Goal: Find specific page/section: Find specific page/section

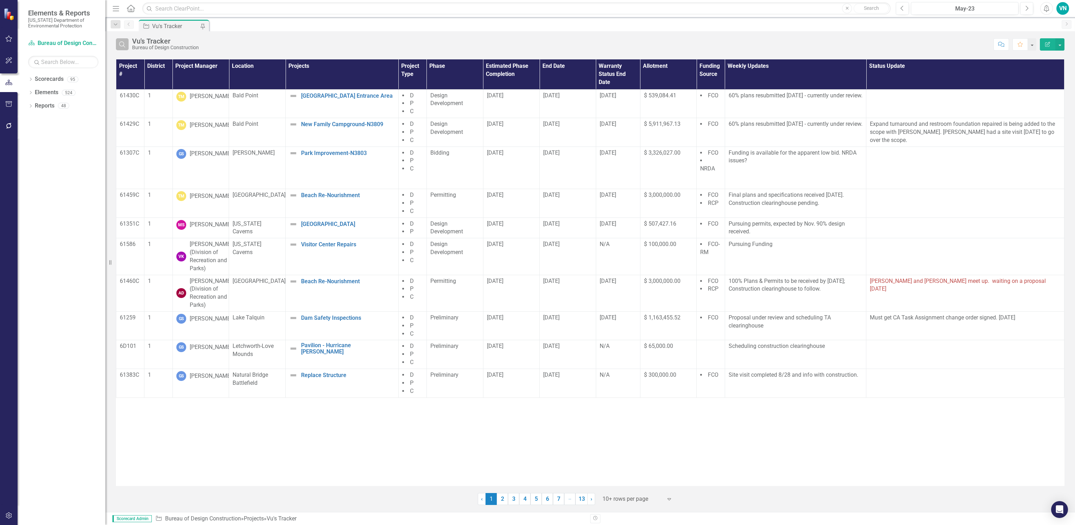
click at [126, 49] on button "Search" at bounding box center [122, 44] width 13 height 12
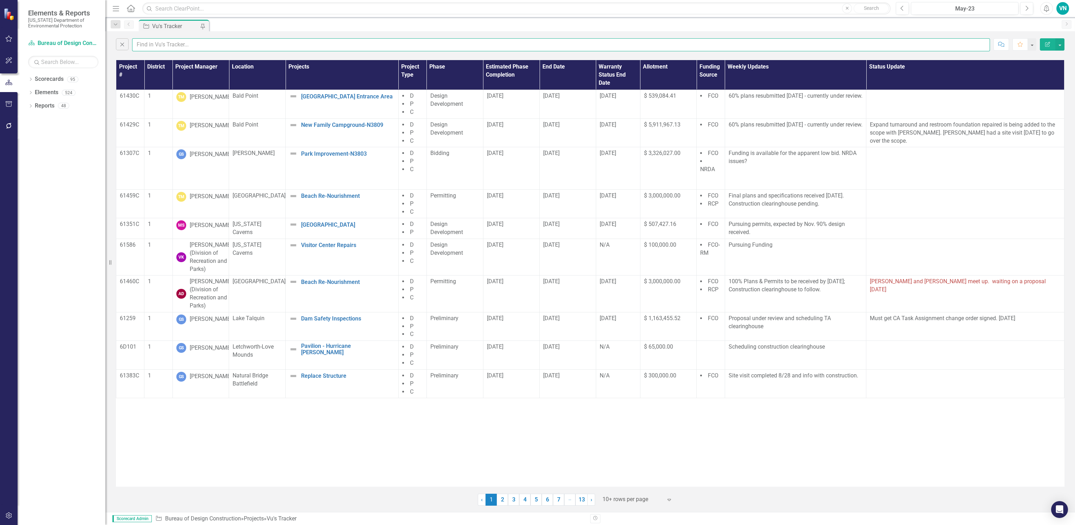
click at [146, 46] on input "text" at bounding box center [561, 44] width 858 height 13
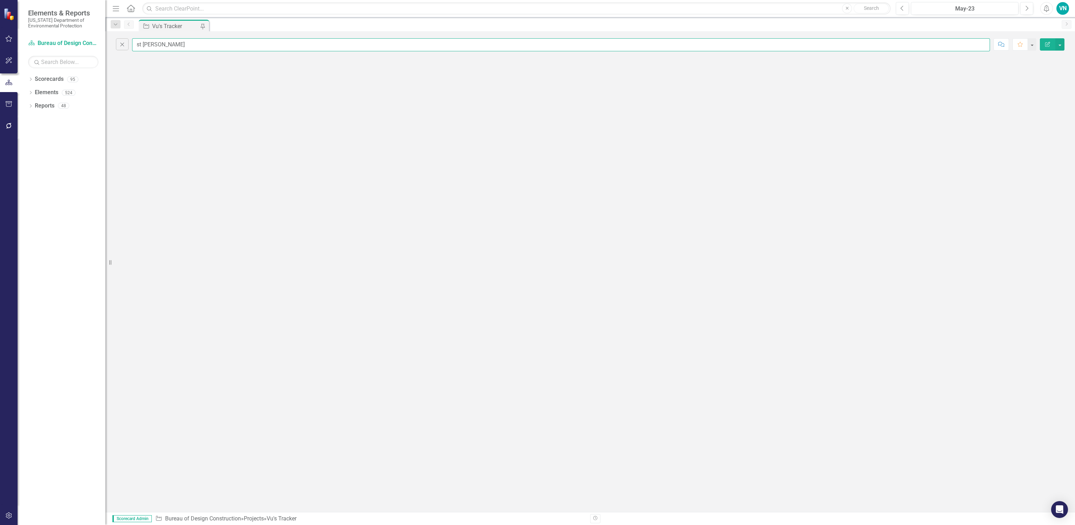
click at [181, 50] on input "st [PERSON_NAME]" at bounding box center [561, 44] width 858 height 13
drag, startPoint x: 151, startPoint y: 48, endPoint x: 112, endPoint y: 48, distance: 39.0
click at [112, 48] on div "Close st [PERSON_NAME] Comment Favorite Edit Report" at bounding box center [589, 43] width 969 height 24
click at [203, 64] on div "Close th stone Comment Favorite Edit Report" at bounding box center [589, 271] width 969 height 480
click at [170, 45] on input "th stone" at bounding box center [561, 44] width 858 height 13
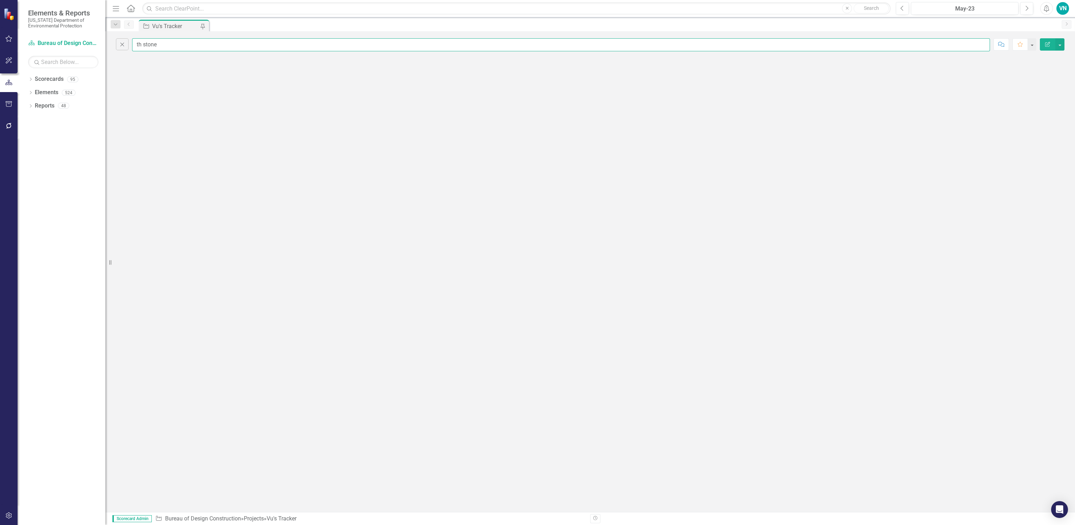
drag, startPoint x: 160, startPoint y: 45, endPoint x: 114, endPoint y: 47, distance: 45.7
click at [114, 47] on div "Close th stone Comment Favorite Edit Report" at bounding box center [589, 43] width 969 height 24
type input "[PERSON_NAME]"
click at [139, 93] on div "Close [PERSON_NAME] Comment Favorite Edit Report" at bounding box center [589, 271] width 969 height 480
click at [118, 46] on button "Close" at bounding box center [122, 44] width 13 height 12
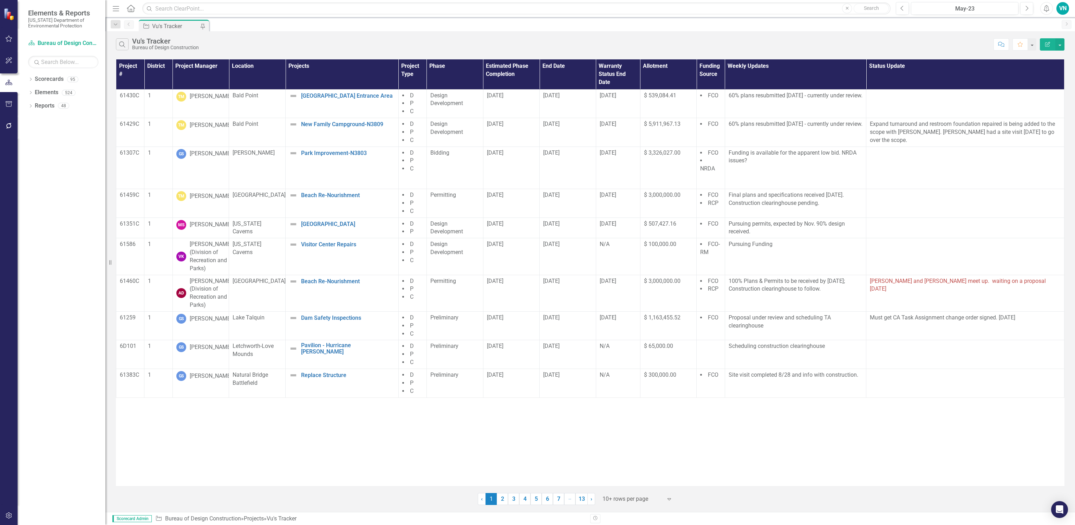
click at [624, 499] on div at bounding box center [632, 498] width 60 height 9
click at [625, 486] on div "Display All Rows" at bounding box center [639, 487] width 66 height 8
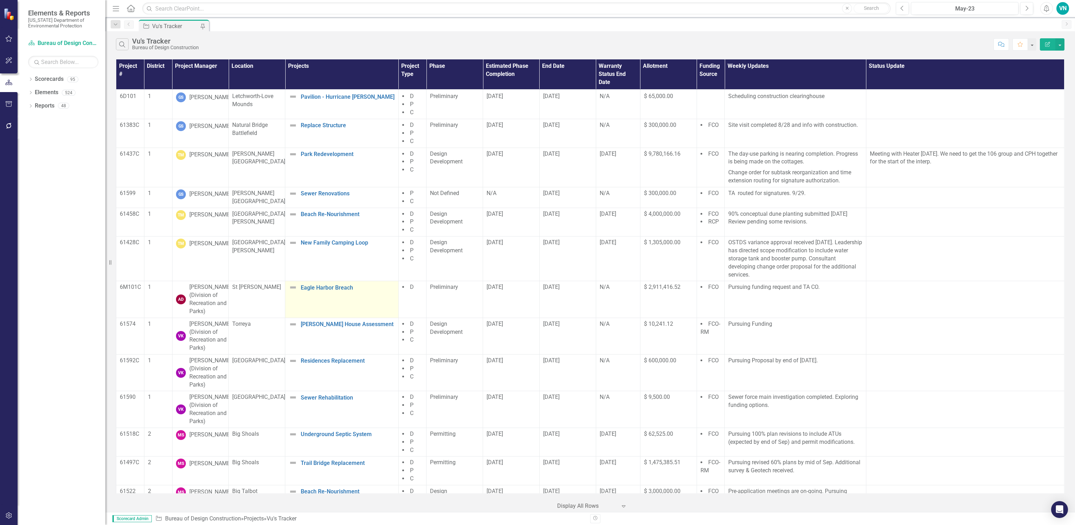
scroll to position [263, 0]
